Goal: Task Accomplishment & Management: Manage account settings

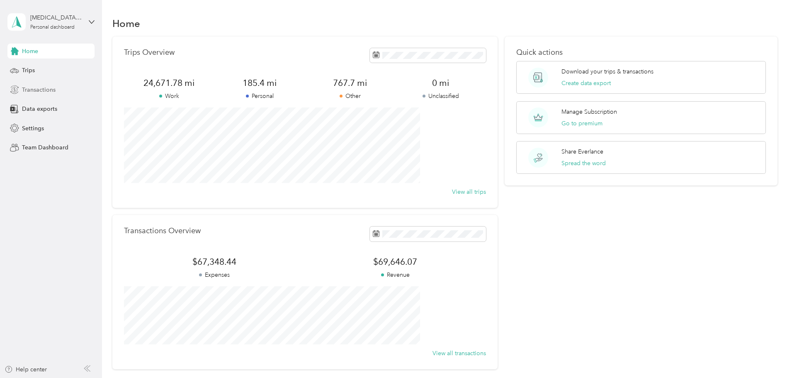
click at [33, 90] on span "Transactions" at bounding box center [39, 89] width 34 height 9
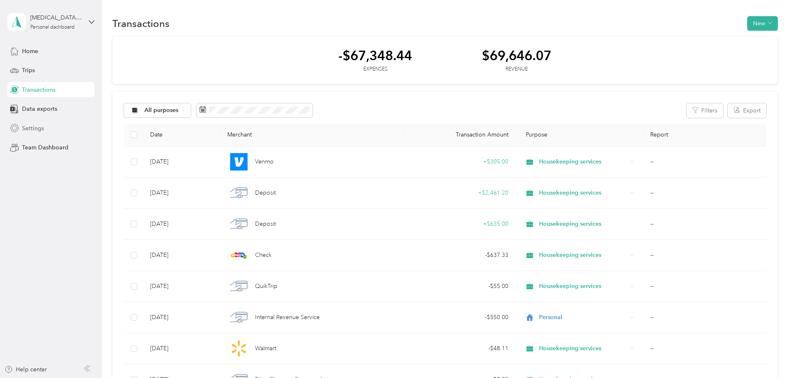
click at [23, 124] on span "Settings" at bounding box center [33, 128] width 22 height 9
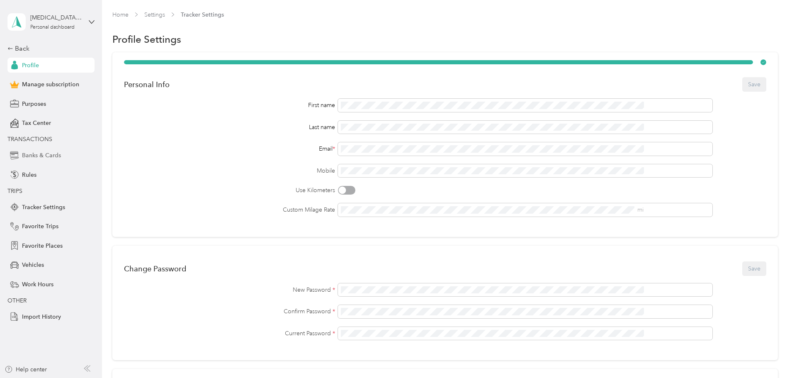
click at [34, 158] on span "Banks & Cards" at bounding box center [41, 155] width 39 height 9
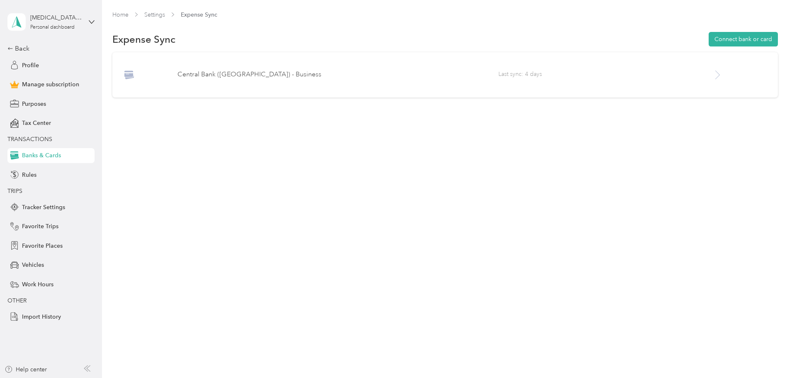
click at [713, 72] on icon at bounding box center [718, 75] width 10 height 10
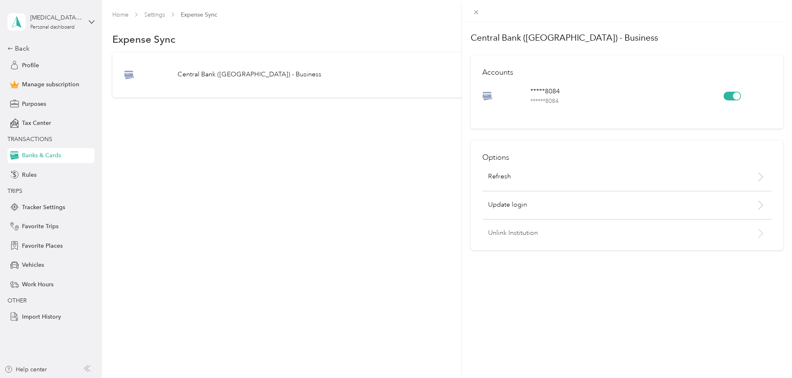
click at [513, 231] on p "Unlink Institution" at bounding box center [606, 233] width 236 height 10
click at [602, 214] on button "Unlink" at bounding box center [601, 212] width 29 height 15
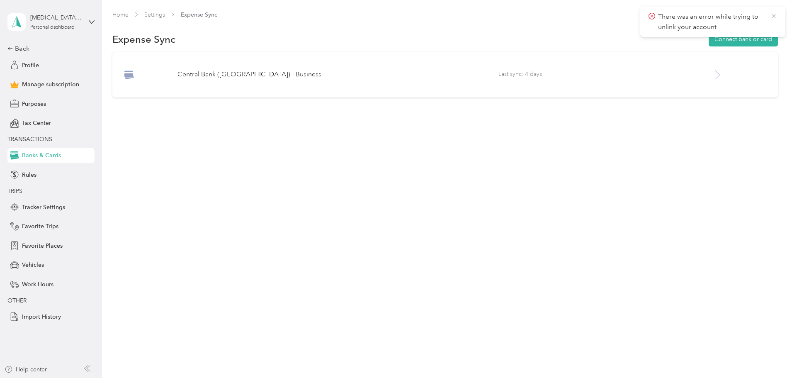
click at [773, 15] on icon at bounding box center [774, 15] width 7 height 7
click at [12, 49] on icon at bounding box center [10, 49] width 6 height 6
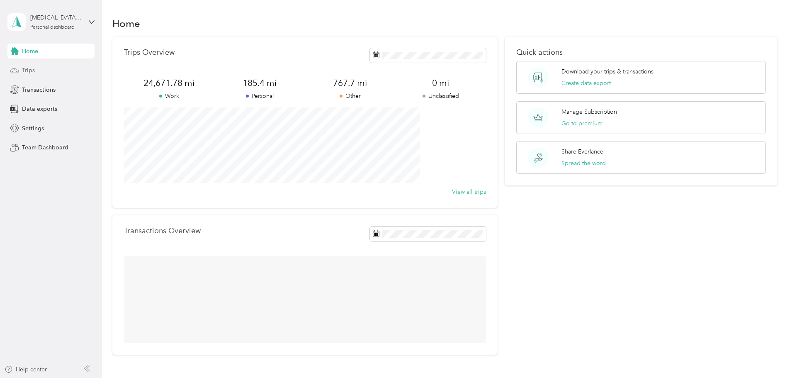
click at [34, 73] on span "Trips" at bounding box center [28, 70] width 13 height 9
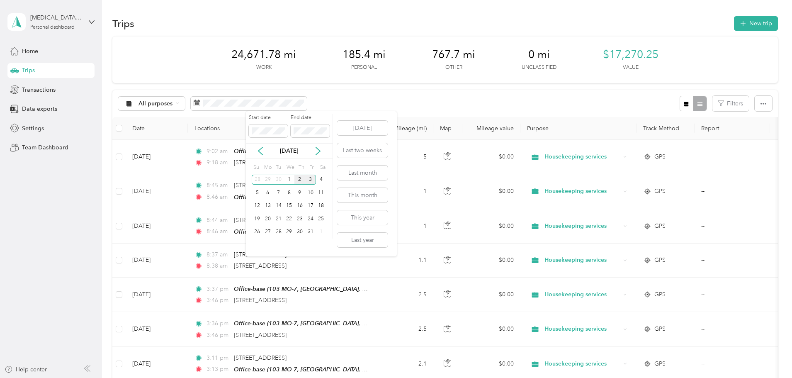
click at [298, 180] on div "2" at bounding box center [300, 180] width 11 height 10
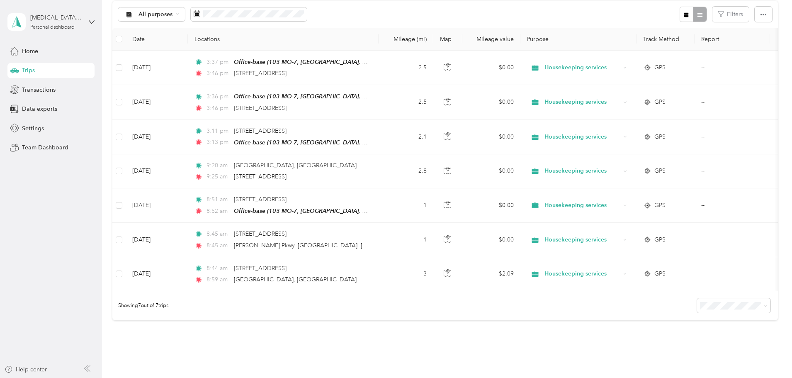
scroll to position [69, 0]
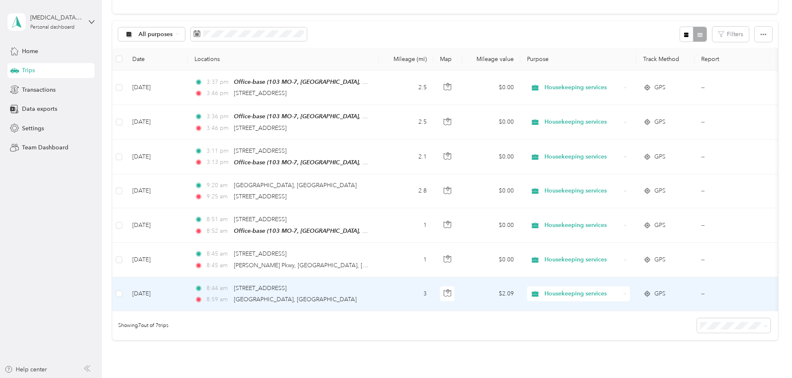
click at [434, 290] on td "3" at bounding box center [406, 294] width 55 height 34
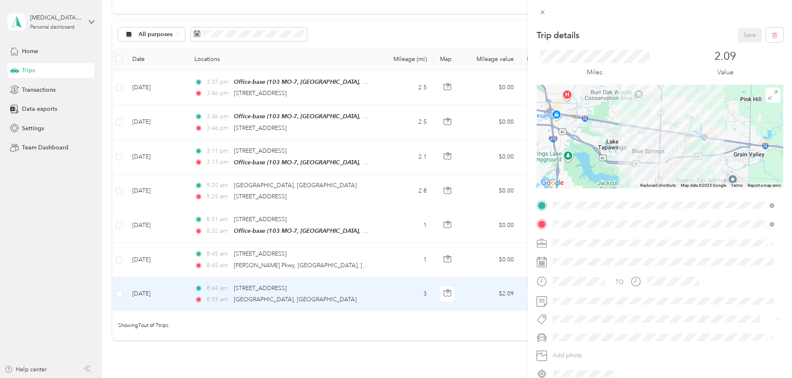
click at [450, 255] on div "Trip details Save This trip cannot be edited because it is either under review,…" at bounding box center [396, 189] width 792 height 378
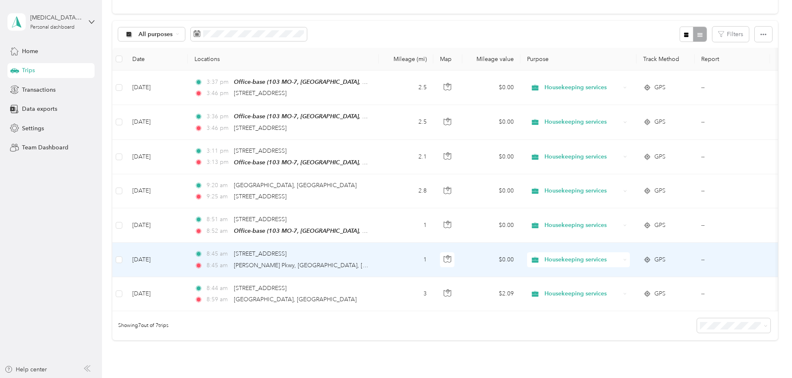
click at [434, 255] on td "1" at bounding box center [406, 260] width 55 height 34
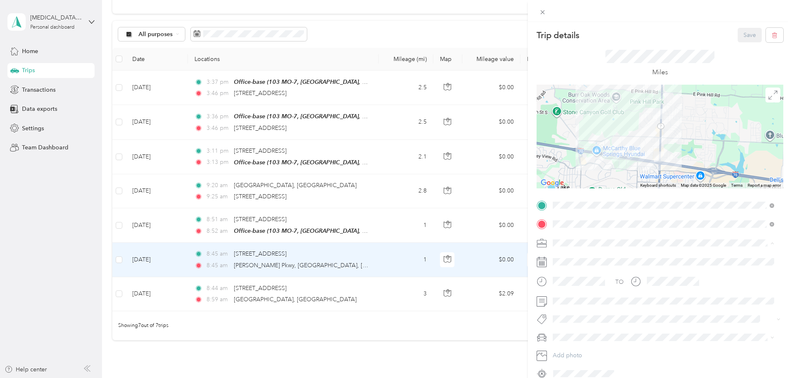
click at [580, 284] on span "Housekeeping services" at bounding box center [586, 286] width 61 height 7
click at [567, 350] on span "MDX" at bounding box center [562, 351] width 13 height 7
click at [745, 29] on button "Save" at bounding box center [750, 35] width 24 height 15
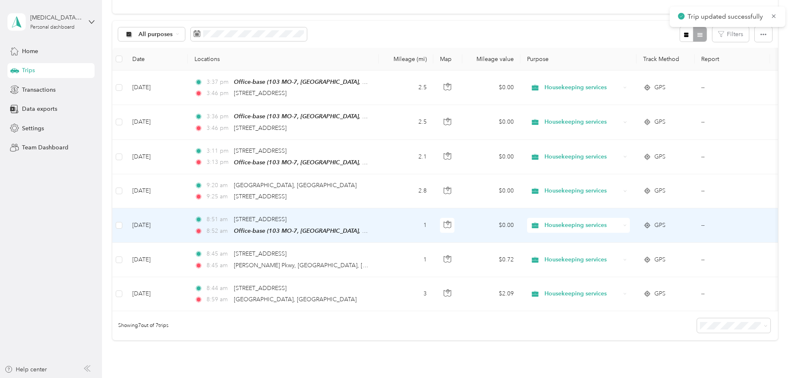
click at [434, 224] on td "1" at bounding box center [406, 225] width 55 height 34
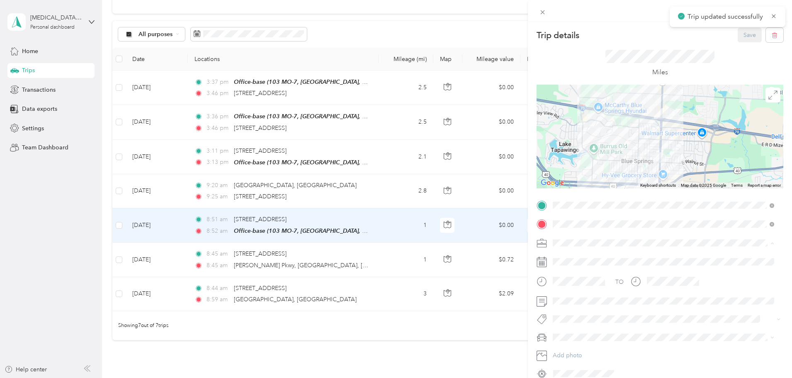
click at [582, 288] on li "Housekeeping services" at bounding box center [663, 286] width 227 height 15
click at [566, 348] on span "MDX" at bounding box center [562, 351] width 13 height 7
click at [745, 40] on button "Save" at bounding box center [750, 35] width 24 height 15
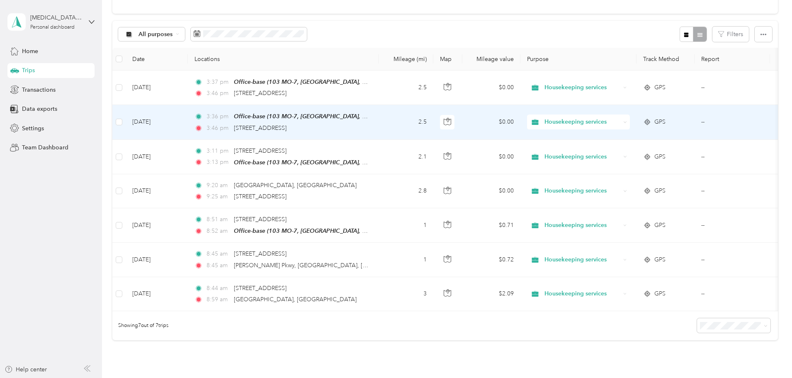
click at [434, 121] on td "2.5" at bounding box center [406, 122] width 55 height 34
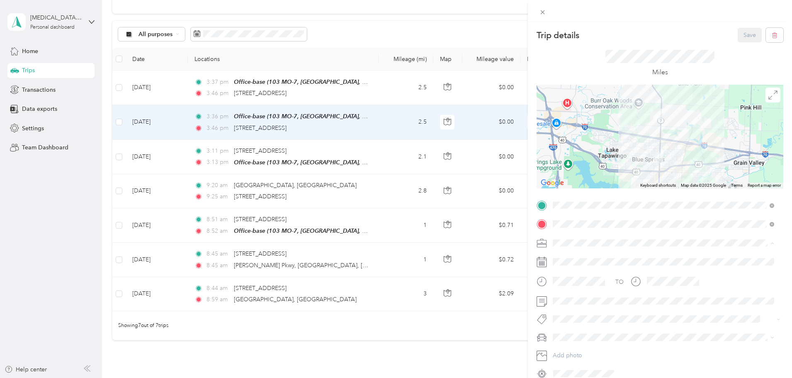
click at [570, 287] on span "Housekeeping services" at bounding box center [586, 286] width 61 height 7
click at [562, 348] on div "MDX" at bounding box center [664, 352] width 216 height 9
click at [743, 37] on button "Save" at bounding box center [750, 35] width 24 height 15
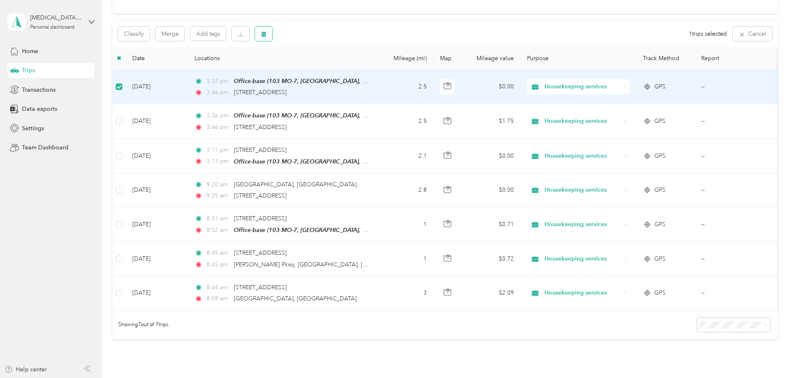
click at [266, 35] on icon "button" at bounding box center [263, 34] width 5 height 5
click at [381, 66] on button "Yes" at bounding box center [381, 68] width 16 height 13
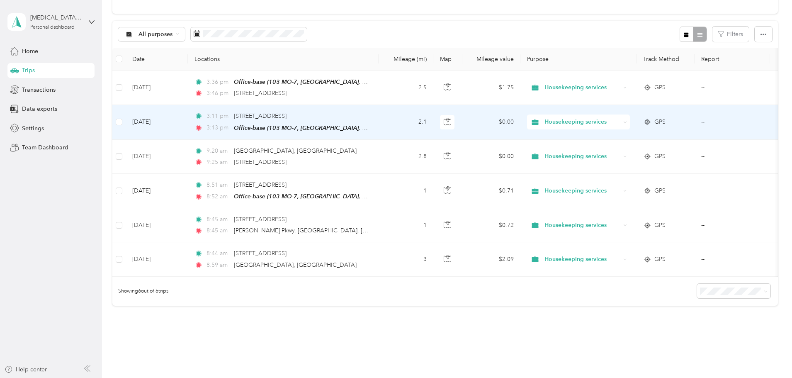
click at [434, 123] on td "2.1" at bounding box center [406, 122] width 55 height 34
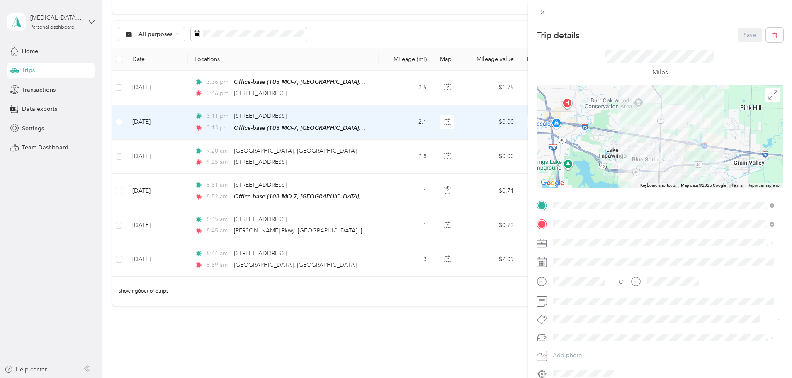
click at [578, 285] on span "Housekeeping services" at bounding box center [586, 286] width 61 height 7
click at [567, 351] on span "MDX" at bounding box center [562, 351] width 13 height 7
click at [740, 34] on button "Save" at bounding box center [750, 35] width 24 height 15
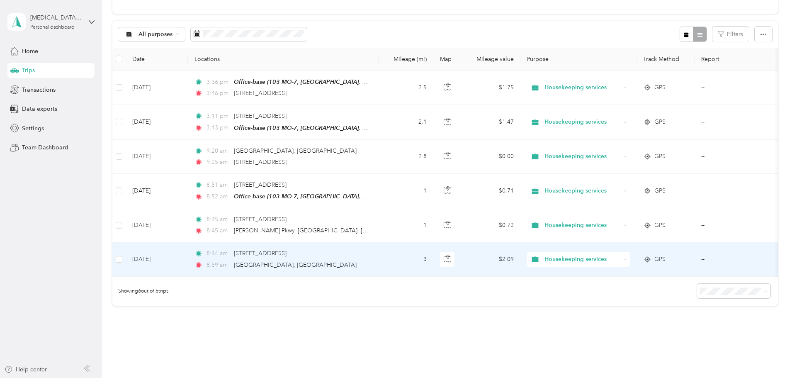
click at [434, 261] on td "3" at bounding box center [406, 259] width 55 height 34
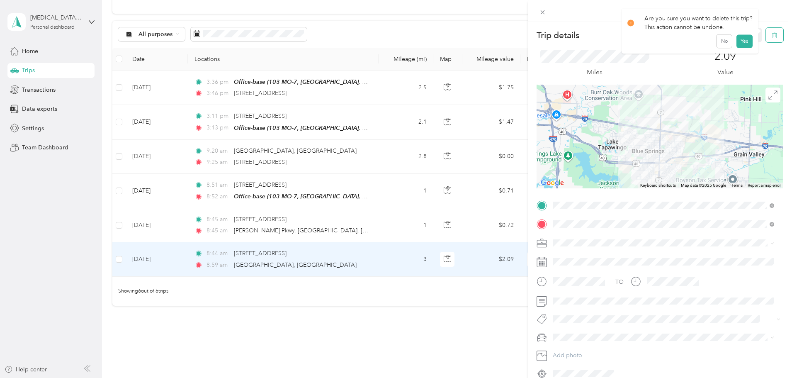
click at [772, 34] on icon "button" at bounding box center [774, 35] width 5 height 5
click at [749, 44] on button "Yes" at bounding box center [744, 45] width 16 height 13
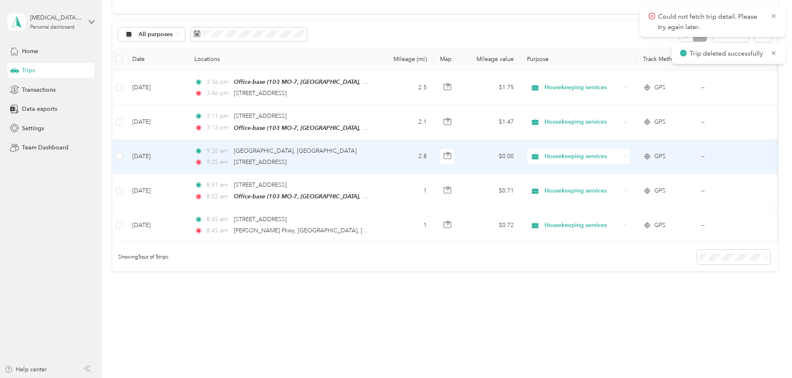
click at [434, 158] on td "2.8" at bounding box center [406, 157] width 55 height 34
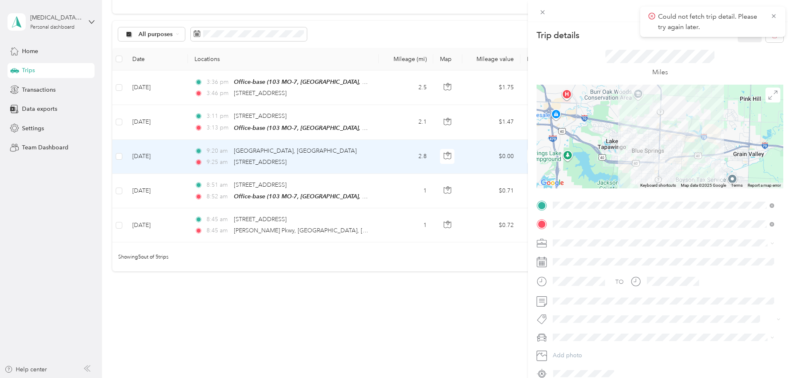
click at [705, 70] on div "Miles" at bounding box center [660, 64] width 109 height 28
click at [773, 15] on icon at bounding box center [774, 15] width 7 height 7
click at [772, 33] on icon "button" at bounding box center [775, 35] width 6 height 6
click at [751, 42] on div "Are you sure you want to delete this trip? This action cannot be undone. No Yes" at bounding box center [690, 34] width 137 height 45
click at [772, 36] on icon "button" at bounding box center [775, 35] width 6 height 6
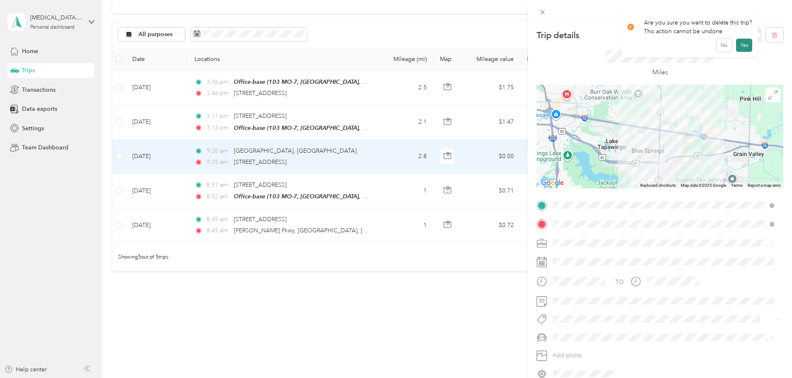
click at [746, 44] on button "Yes" at bounding box center [744, 45] width 16 height 13
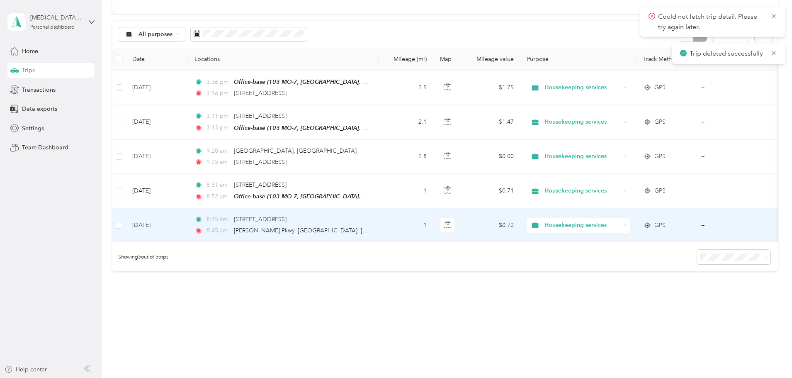
scroll to position [49, 0]
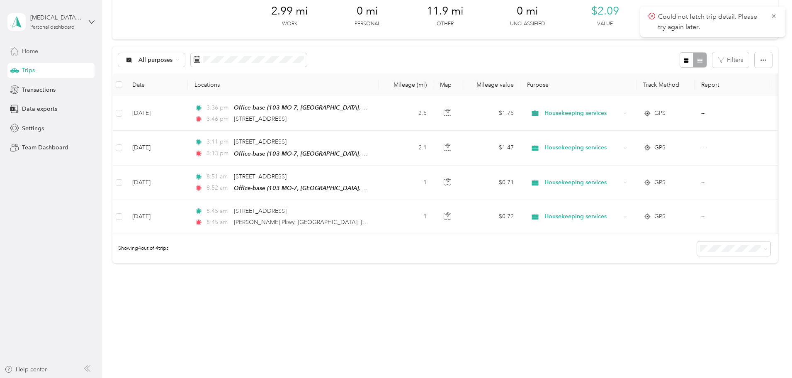
click at [24, 53] on span "Home" at bounding box center [30, 51] width 16 height 9
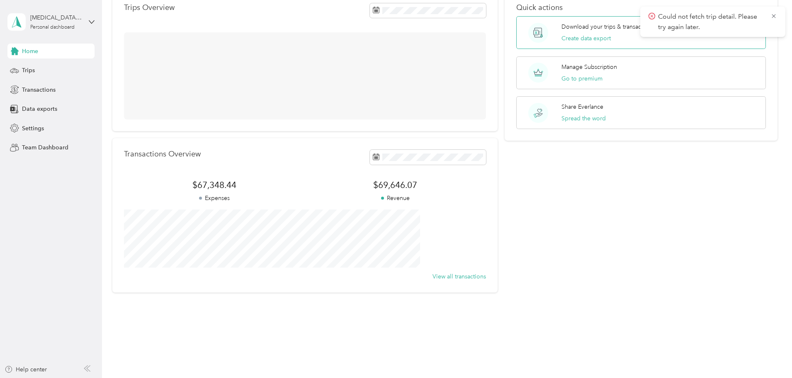
scroll to position [49, 0]
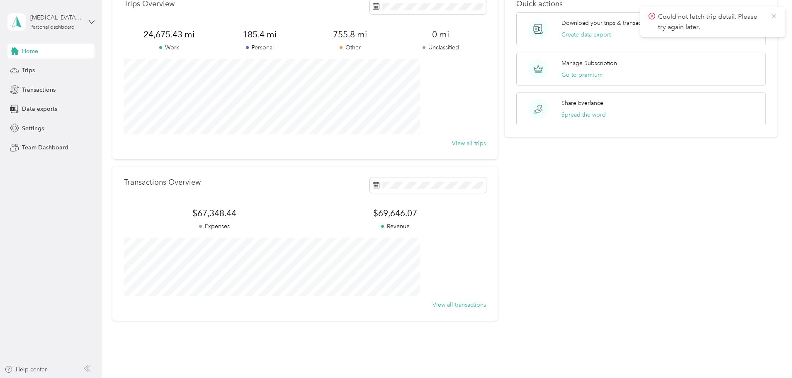
click at [774, 17] on icon at bounding box center [774, 16] width 4 height 4
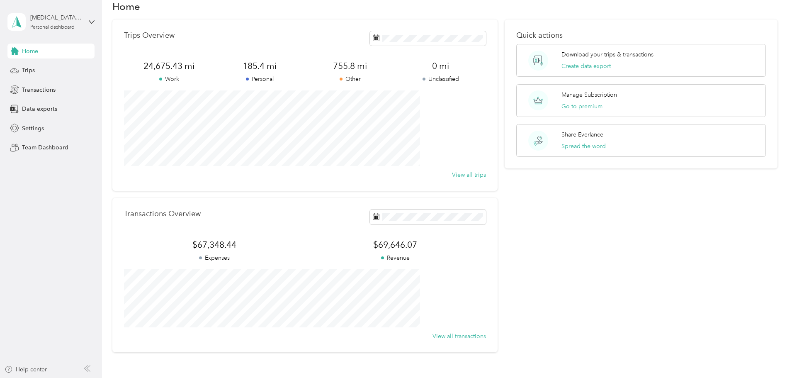
scroll to position [0, 0]
